Goal: Complete application form

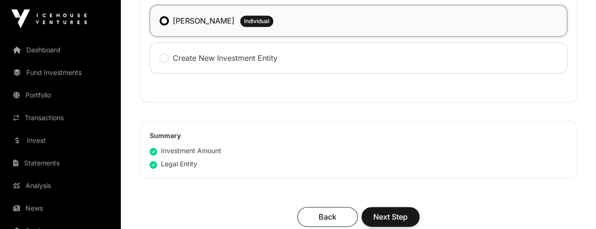
scroll to position [519, 0]
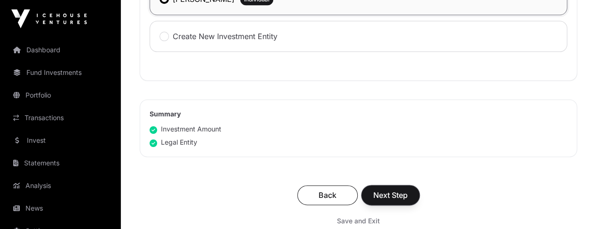
click at [378, 196] on span "Next Step" at bounding box center [390, 195] width 34 height 11
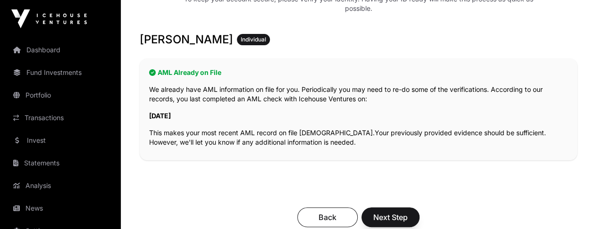
scroll to position [189, 0]
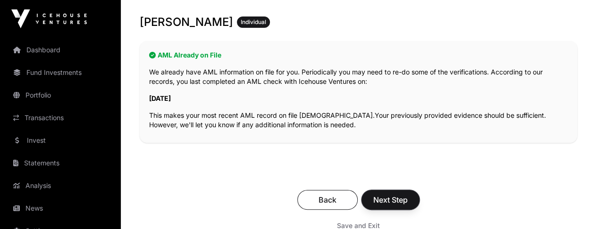
click at [398, 198] on span "Next Step" at bounding box center [390, 200] width 34 height 11
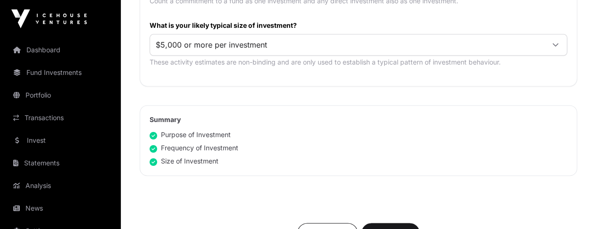
scroll to position [614, 0]
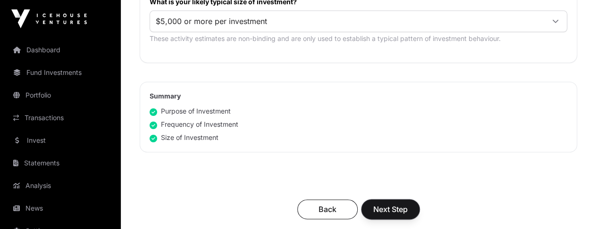
click at [384, 205] on span "Next Step" at bounding box center [390, 209] width 34 height 11
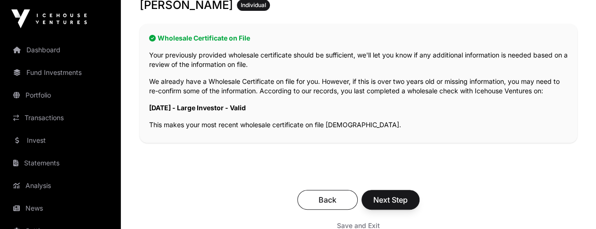
scroll to position [283, 0]
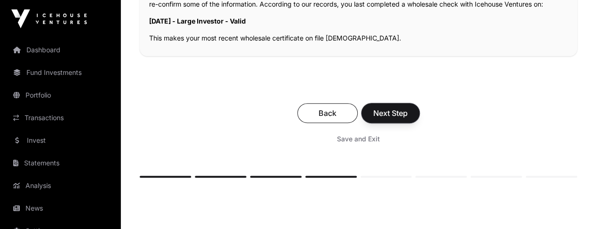
click at [390, 112] on span "Next Step" at bounding box center [390, 113] width 34 height 11
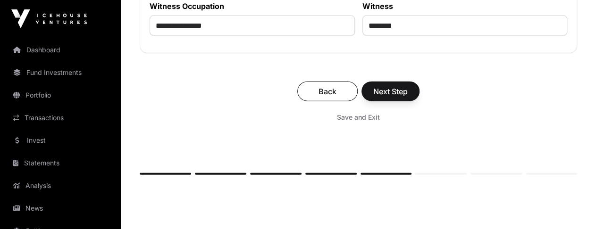
scroll to position [6468, 0]
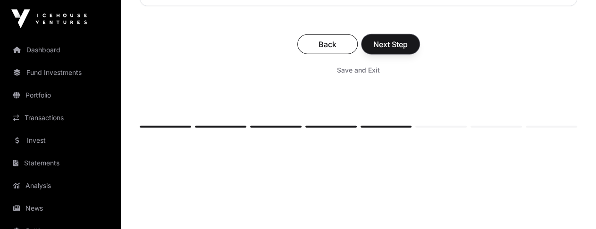
click at [390, 50] on span "Next Step" at bounding box center [390, 44] width 34 height 11
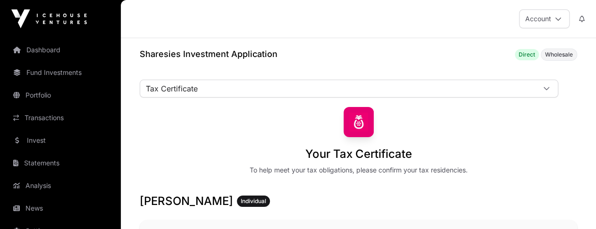
click at [547, 87] on icon at bounding box center [546, 88] width 7 height 7
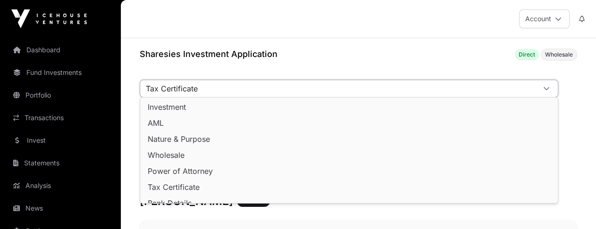
click at [547, 88] on icon at bounding box center [546, 88] width 7 height 7
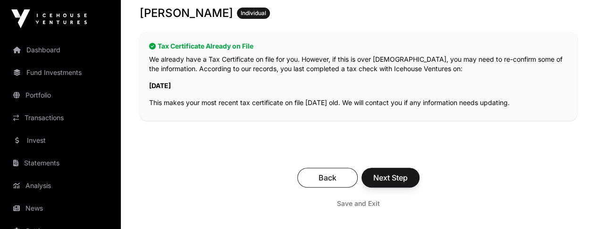
scroll to position [189, 0]
click at [396, 179] on span "Next Step" at bounding box center [390, 177] width 34 height 11
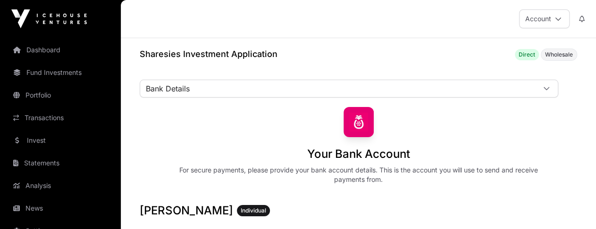
click at [547, 86] on icon at bounding box center [546, 88] width 7 height 7
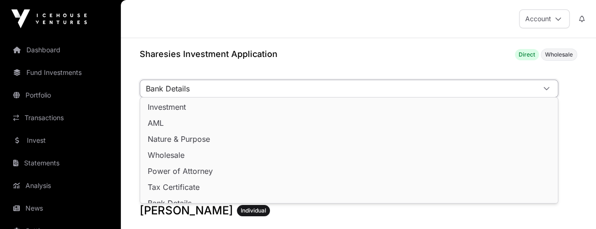
scroll to position [8, 0]
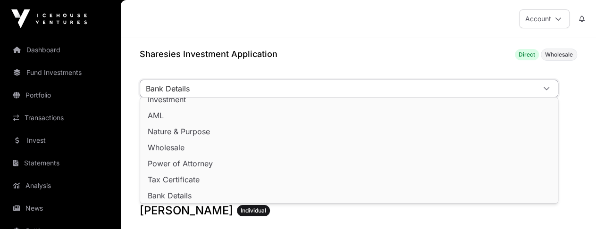
click at [183, 197] on span "Bank Details" at bounding box center [170, 196] width 44 height 8
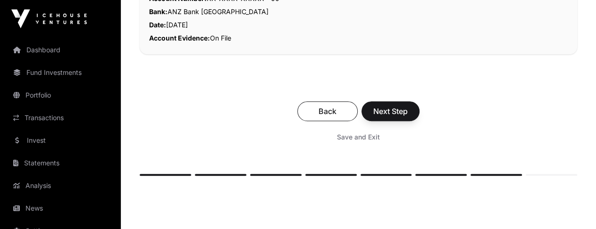
scroll to position [330, 0]
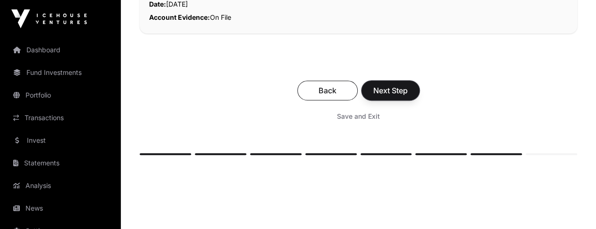
click at [389, 92] on span "Next Step" at bounding box center [390, 90] width 34 height 11
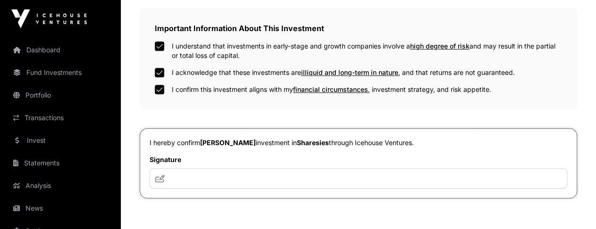
scroll to position [378, 0]
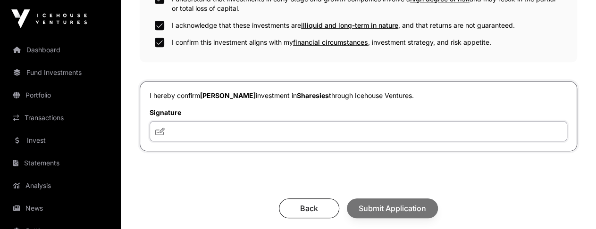
click at [221, 133] on input "text" at bounding box center [359, 131] width 418 height 20
type input "***"
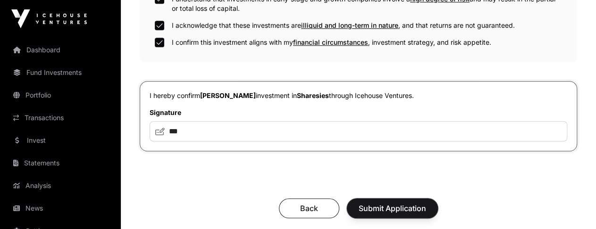
click at [400, 209] on span "Submit Application" at bounding box center [393, 208] width 68 height 11
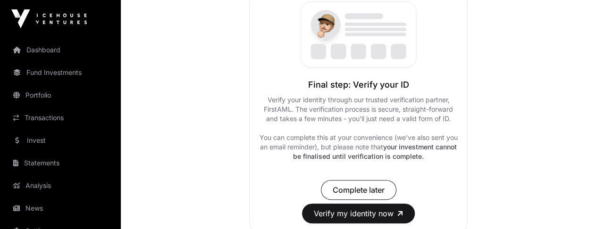
scroll to position [189, 0]
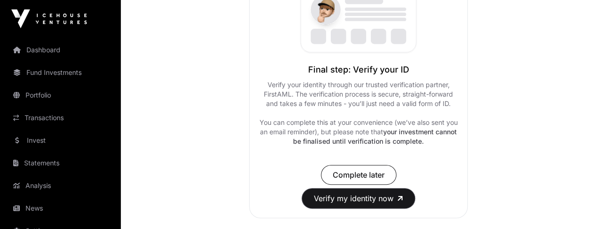
click at [361, 197] on button "Verify my identity now" at bounding box center [358, 199] width 113 height 20
